Goal: Find specific page/section: Find specific page/section

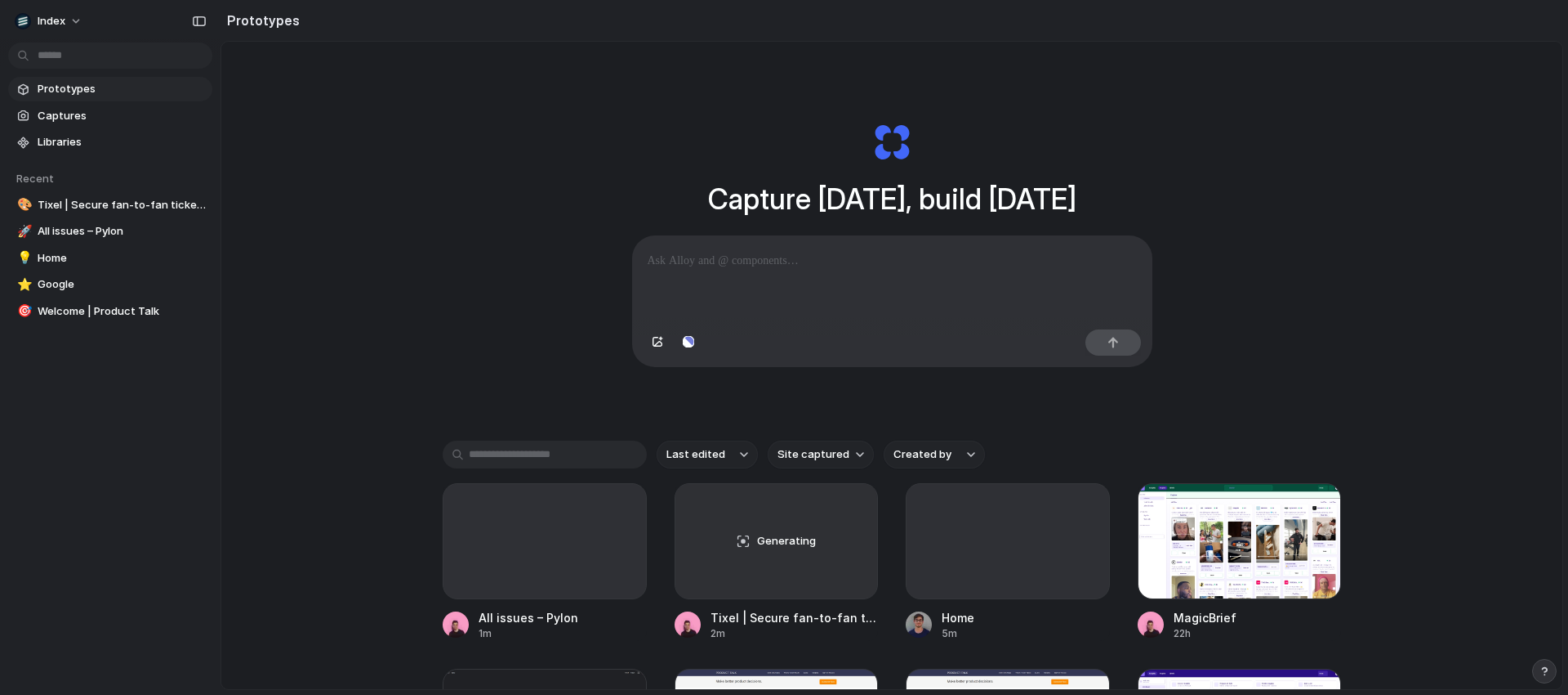
scroll to position [191, 0]
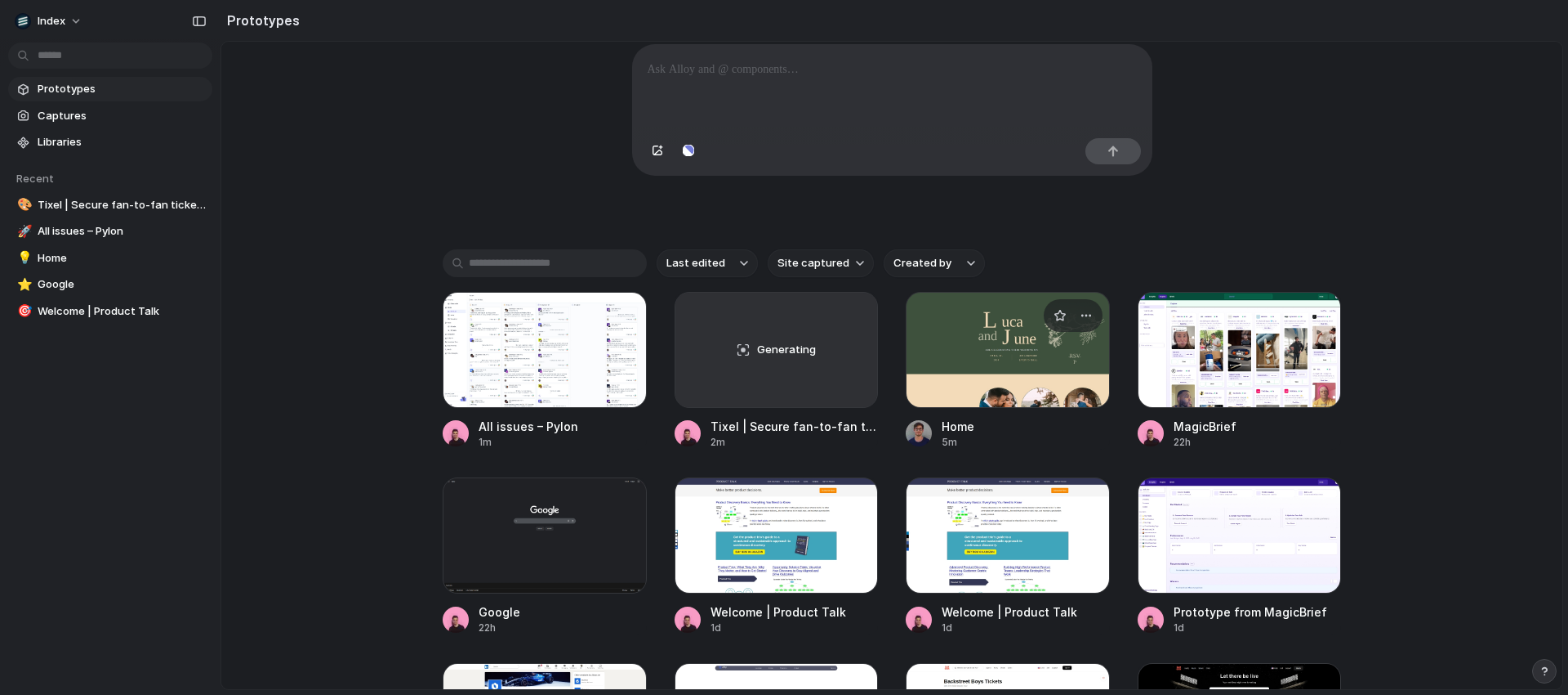
click at [981, 306] on div at bounding box center [1008, 349] width 204 height 116
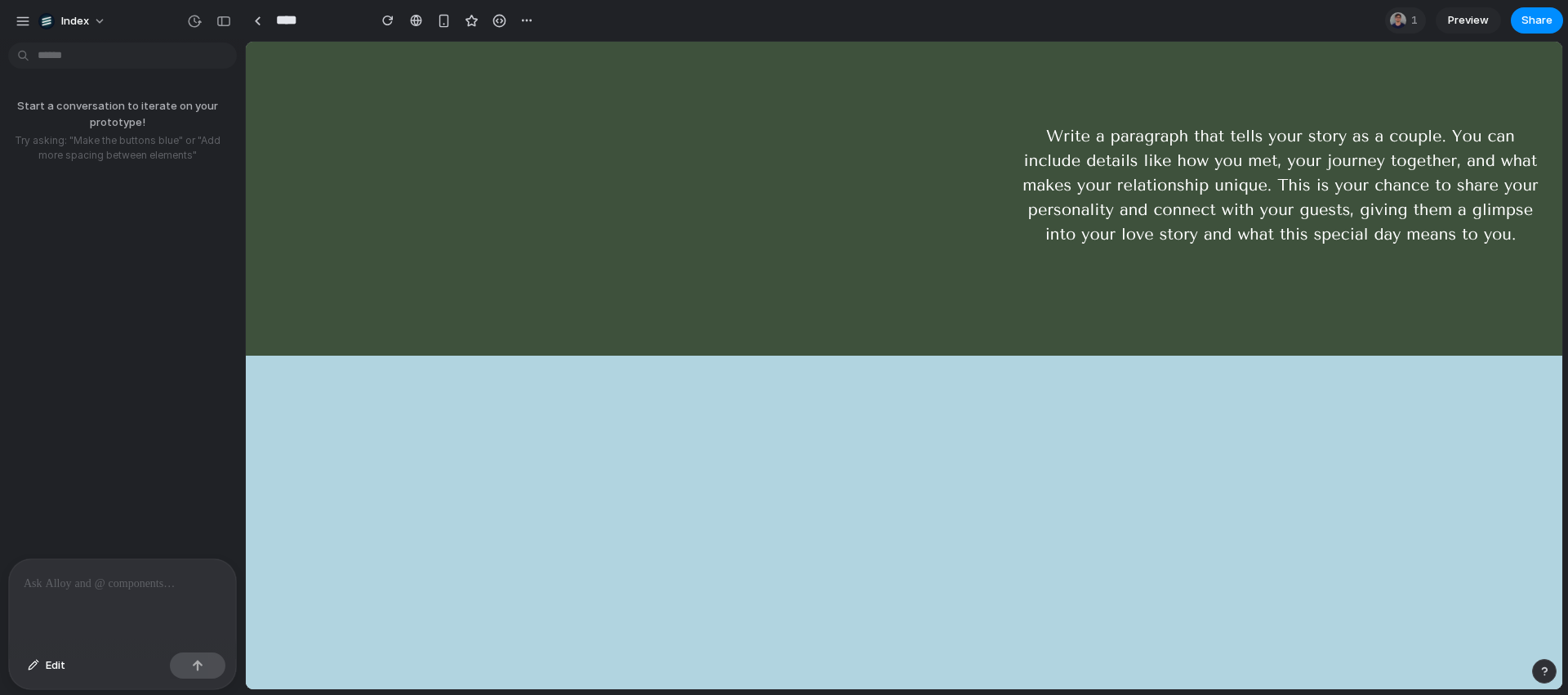
scroll to position [1568, 0]
